Goal: Check status: Check status

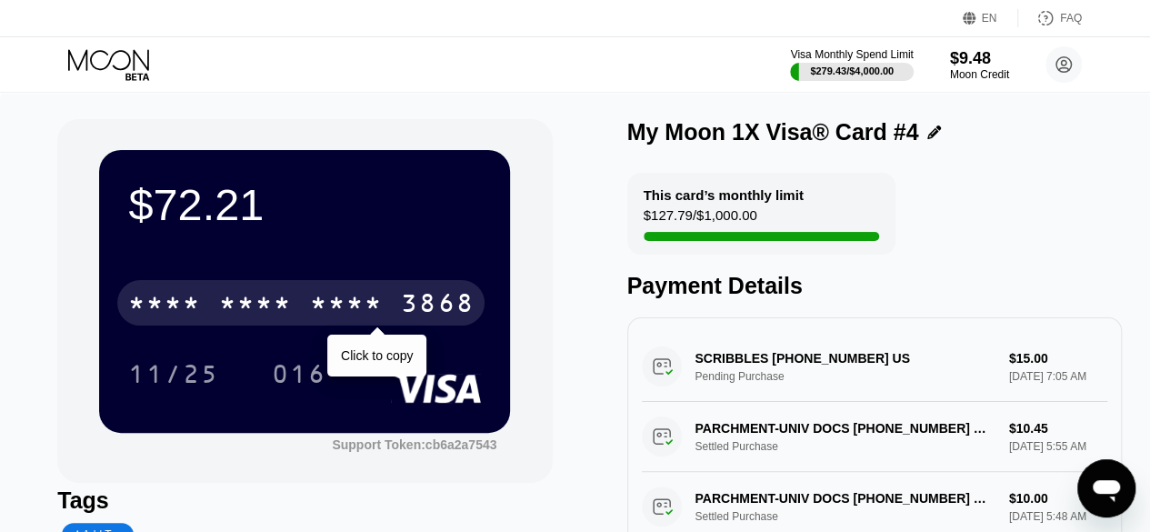
click at [350, 305] on div "* * * *" at bounding box center [346, 305] width 73 height 29
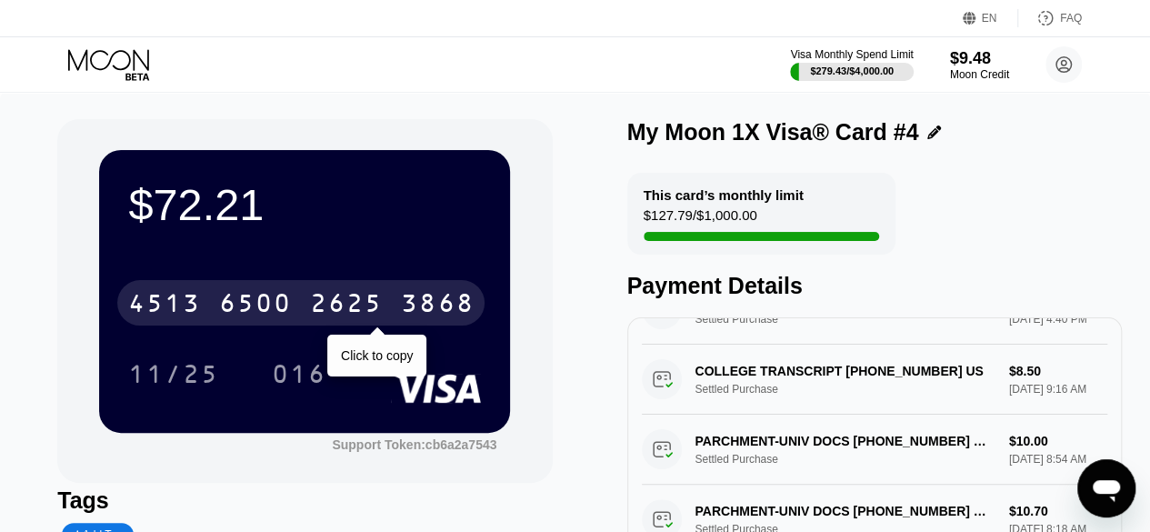
drag, startPoint x: 293, startPoint y: 297, endPoint x: 315, endPoint y: 326, distance: 36.4
click at [295, 297] on div "[CREDIT_CARD_NUMBER]" at bounding box center [300, 302] width 367 height 45
